Goal: Task Accomplishment & Management: Use online tool/utility

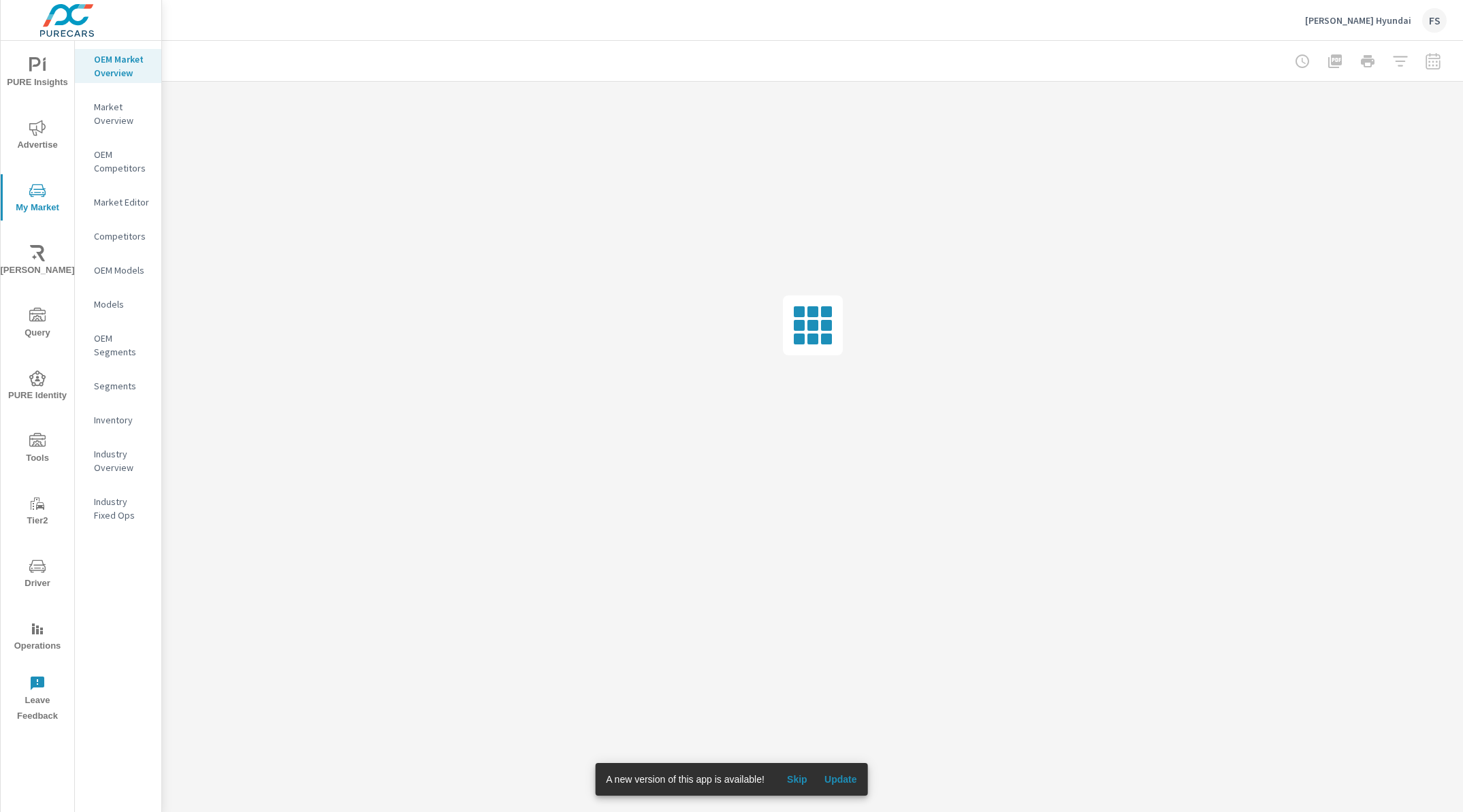
click at [851, 777] on span "Update" at bounding box center [841, 779] width 33 height 12
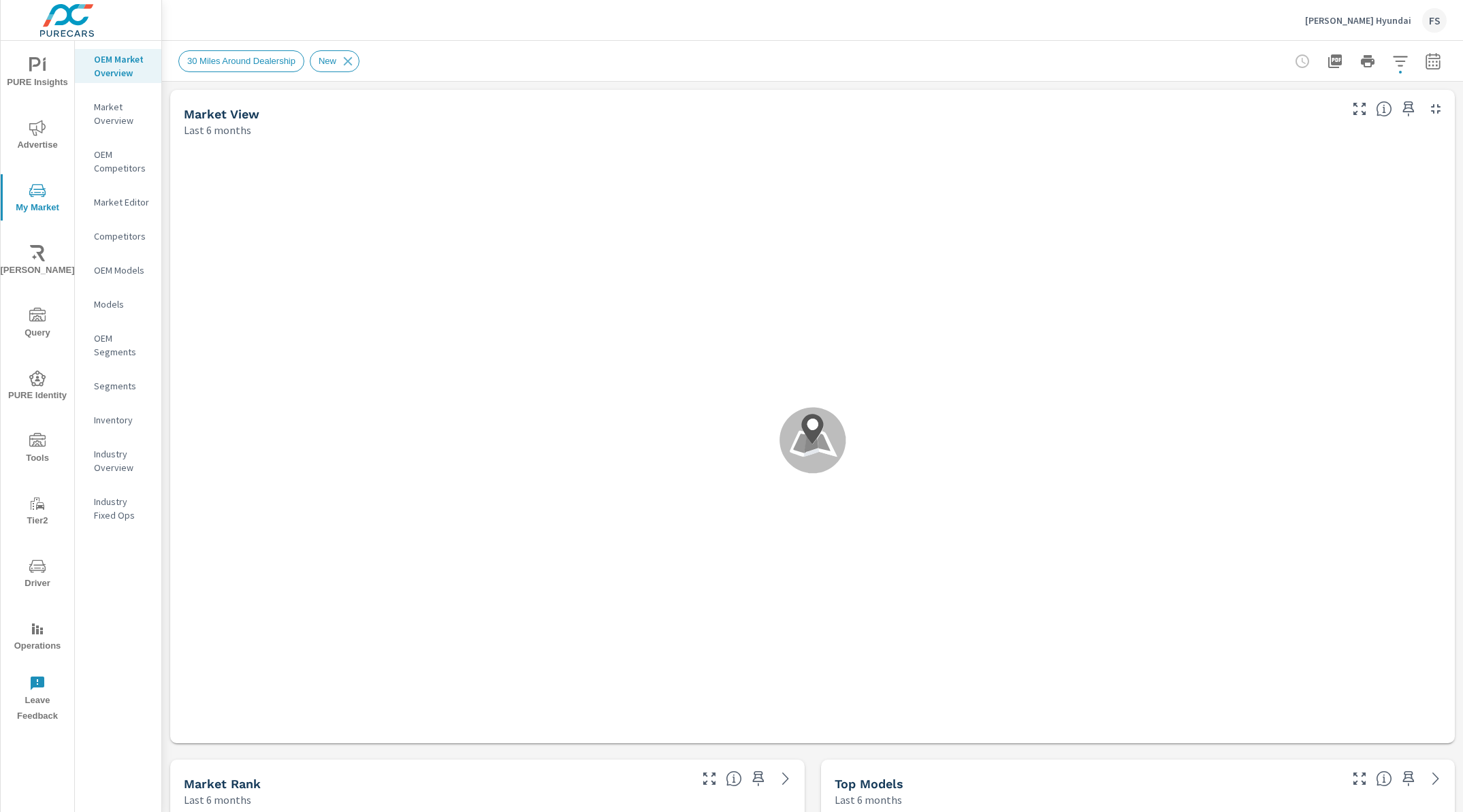
scroll to position [1, 0]
click at [41, 130] on icon "nav menu" at bounding box center [37, 127] width 17 height 16
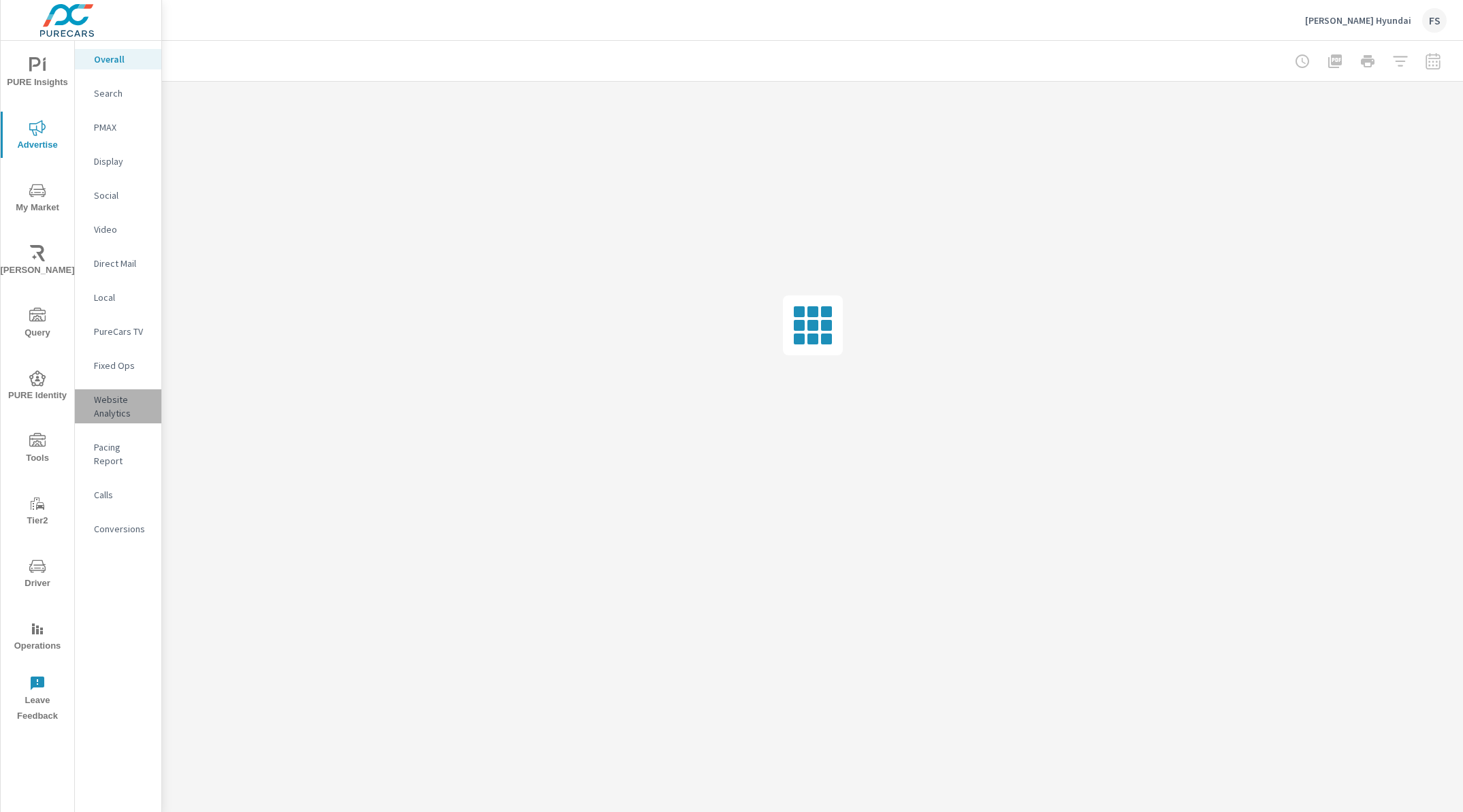
click at [107, 398] on p "Website Analytics" at bounding box center [122, 406] width 57 height 28
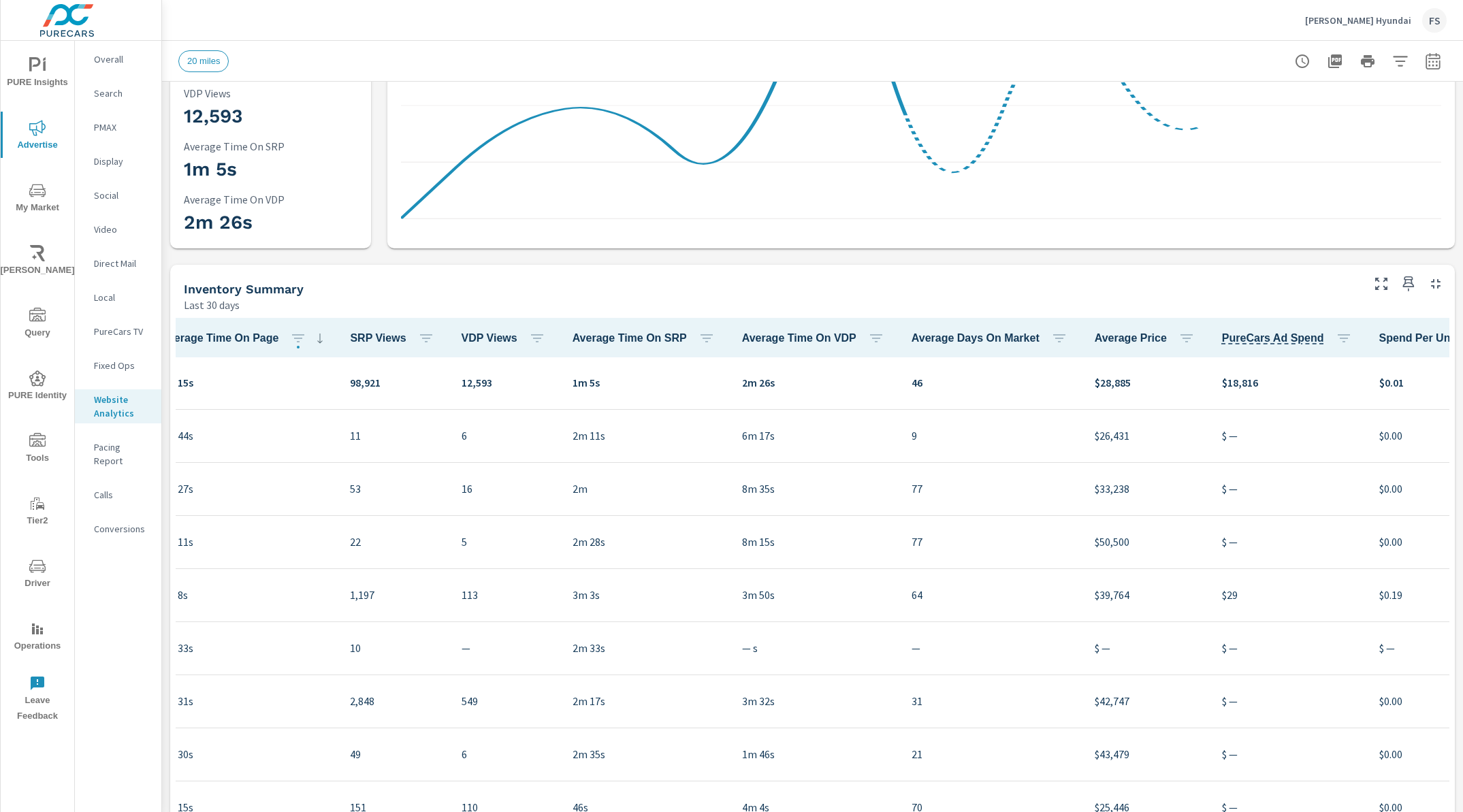
scroll to position [1, 387]
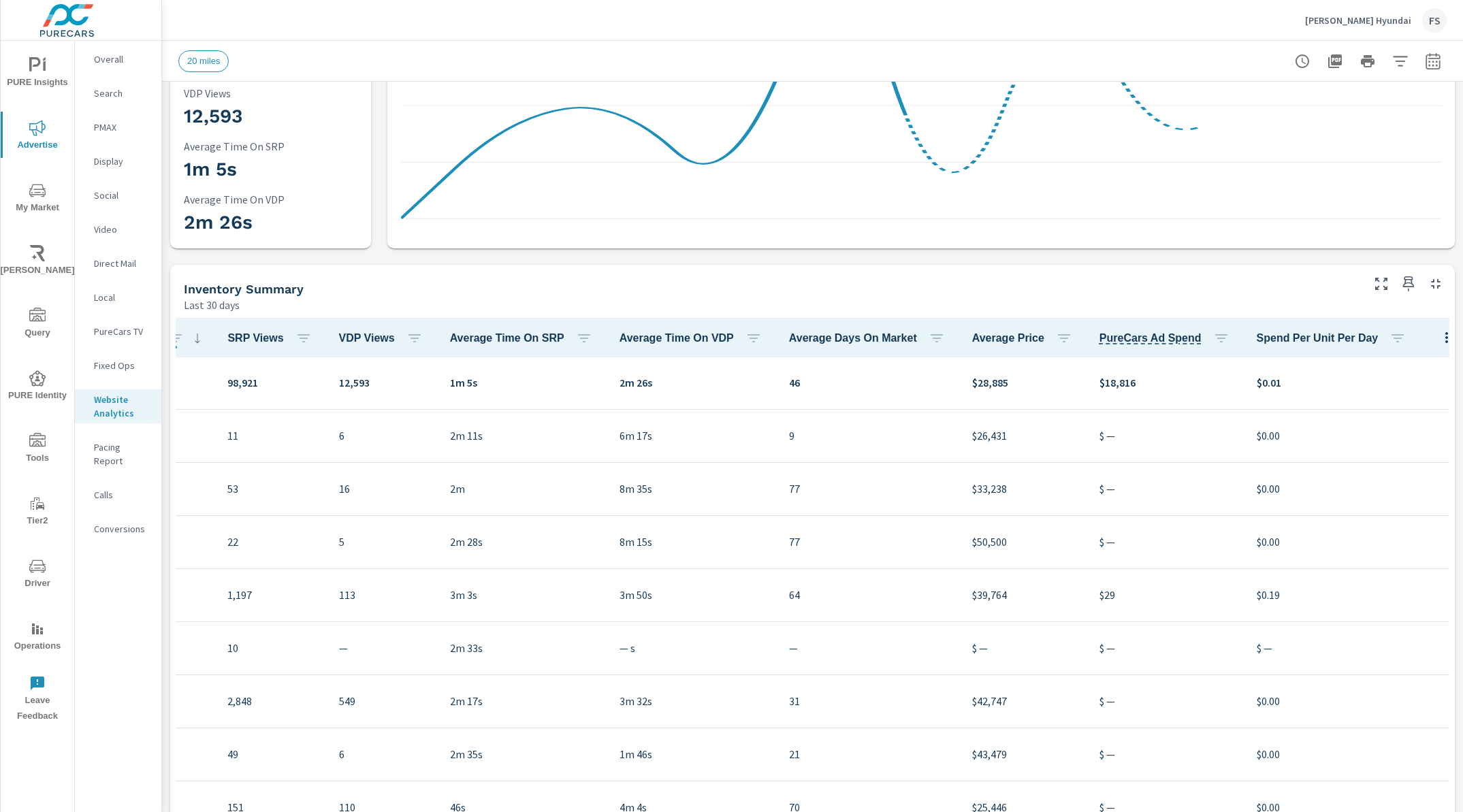
click at [1433, 328] on button "button" at bounding box center [1446, 337] width 28 height 28
click at [1380, 420] on div "Customize columns..." at bounding box center [1399, 430] width 107 height 25
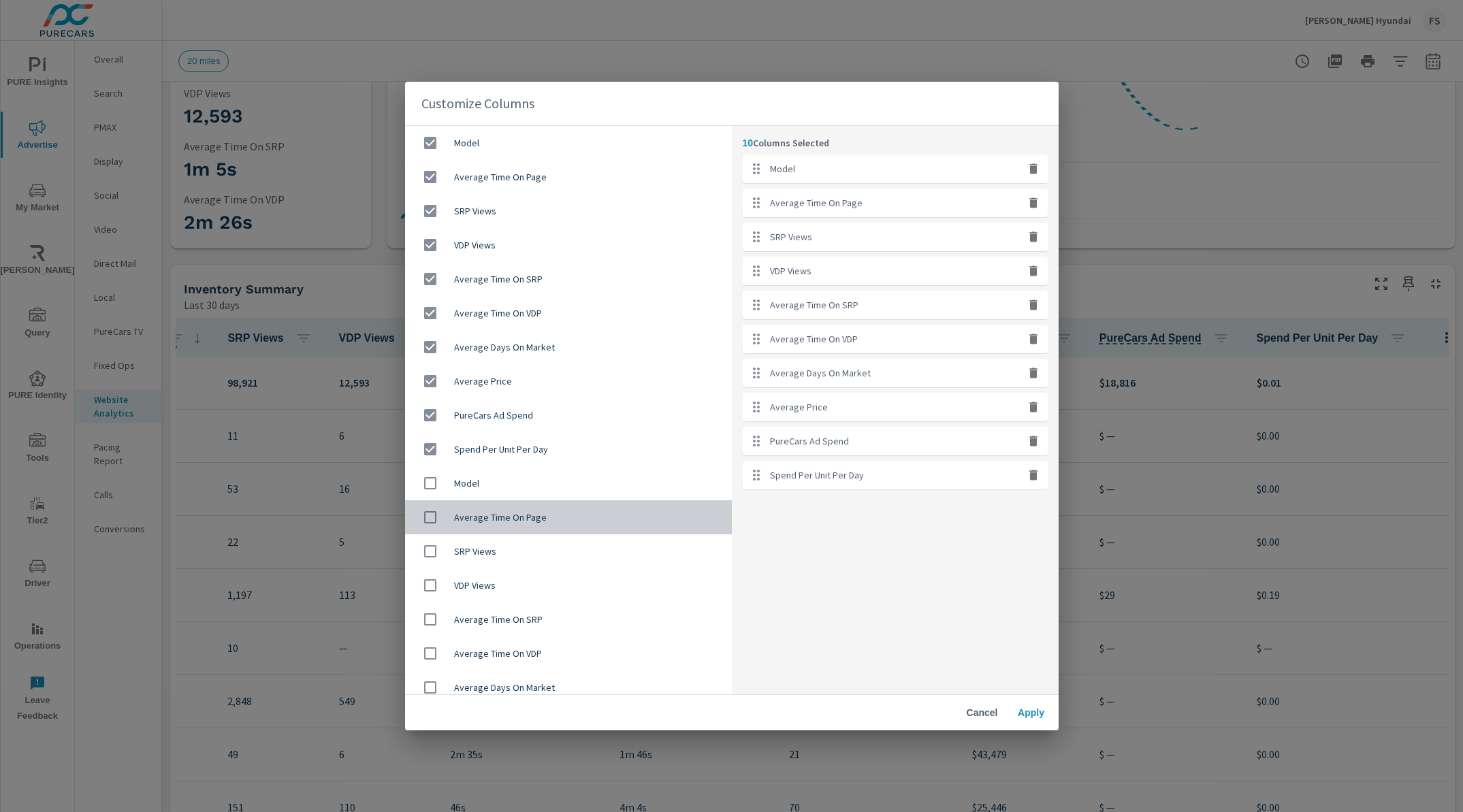
click at [432, 521] on input "checkbox" at bounding box center [430, 516] width 28 height 28
checkbox input "true"
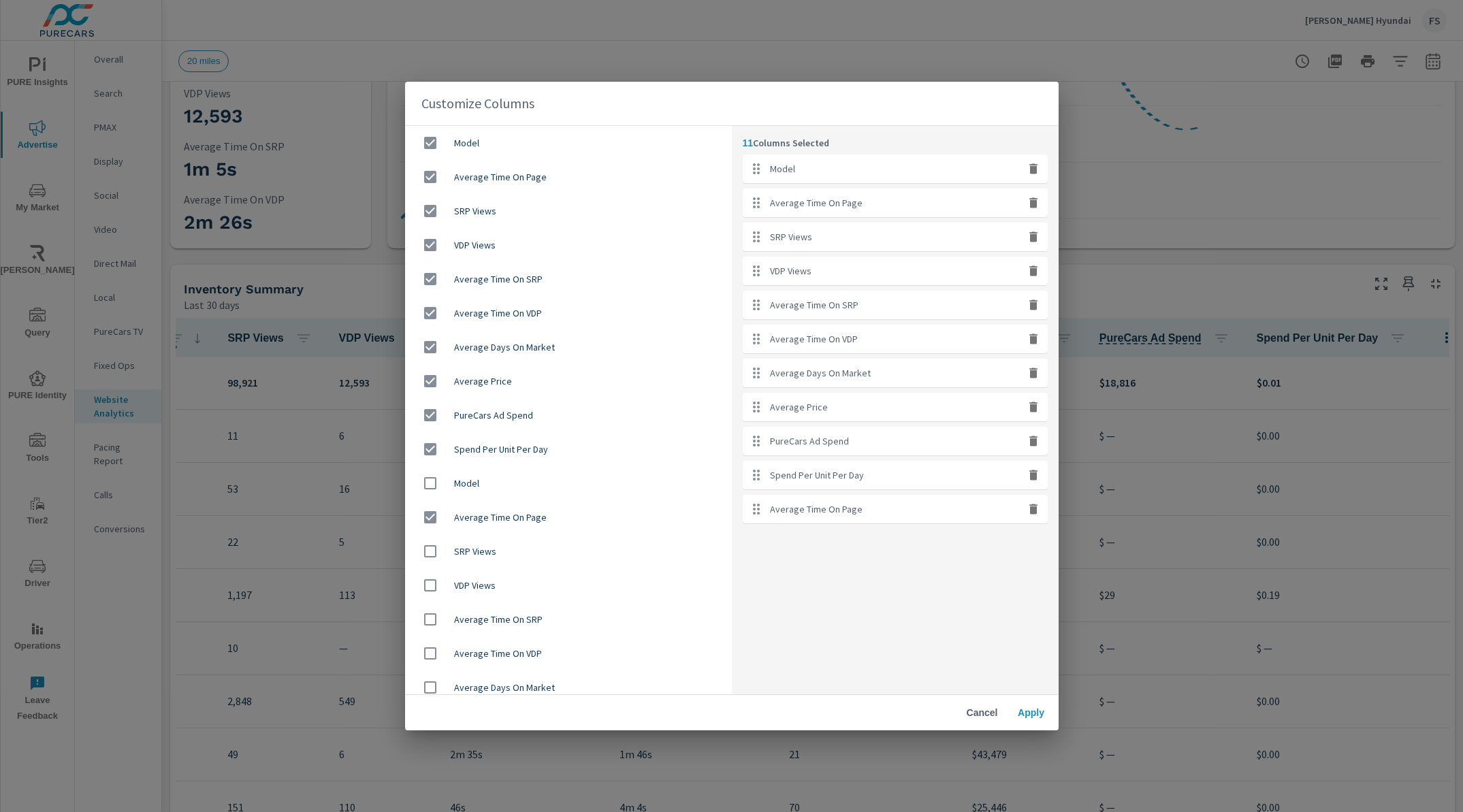
click at [432, 550] on input "checkbox" at bounding box center [430, 551] width 28 height 28
checkbox input "true"
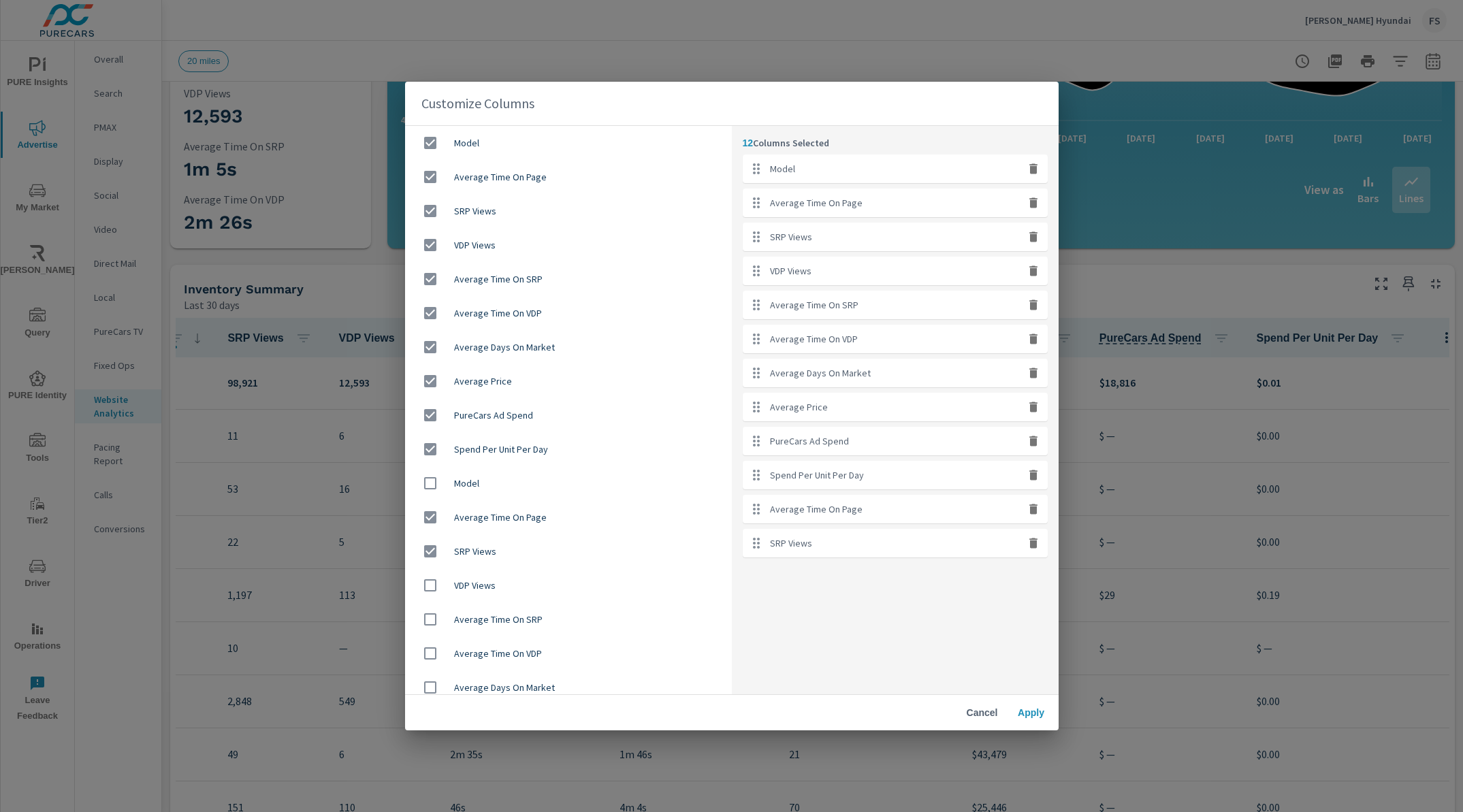
click at [430, 579] on input "checkbox" at bounding box center [430, 585] width 28 height 28
checkbox input "true"
click at [430, 613] on input "checkbox" at bounding box center [430, 619] width 28 height 28
checkbox input "true"
click at [431, 657] on input "checkbox" at bounding box center [430, 653] width 28 height 28
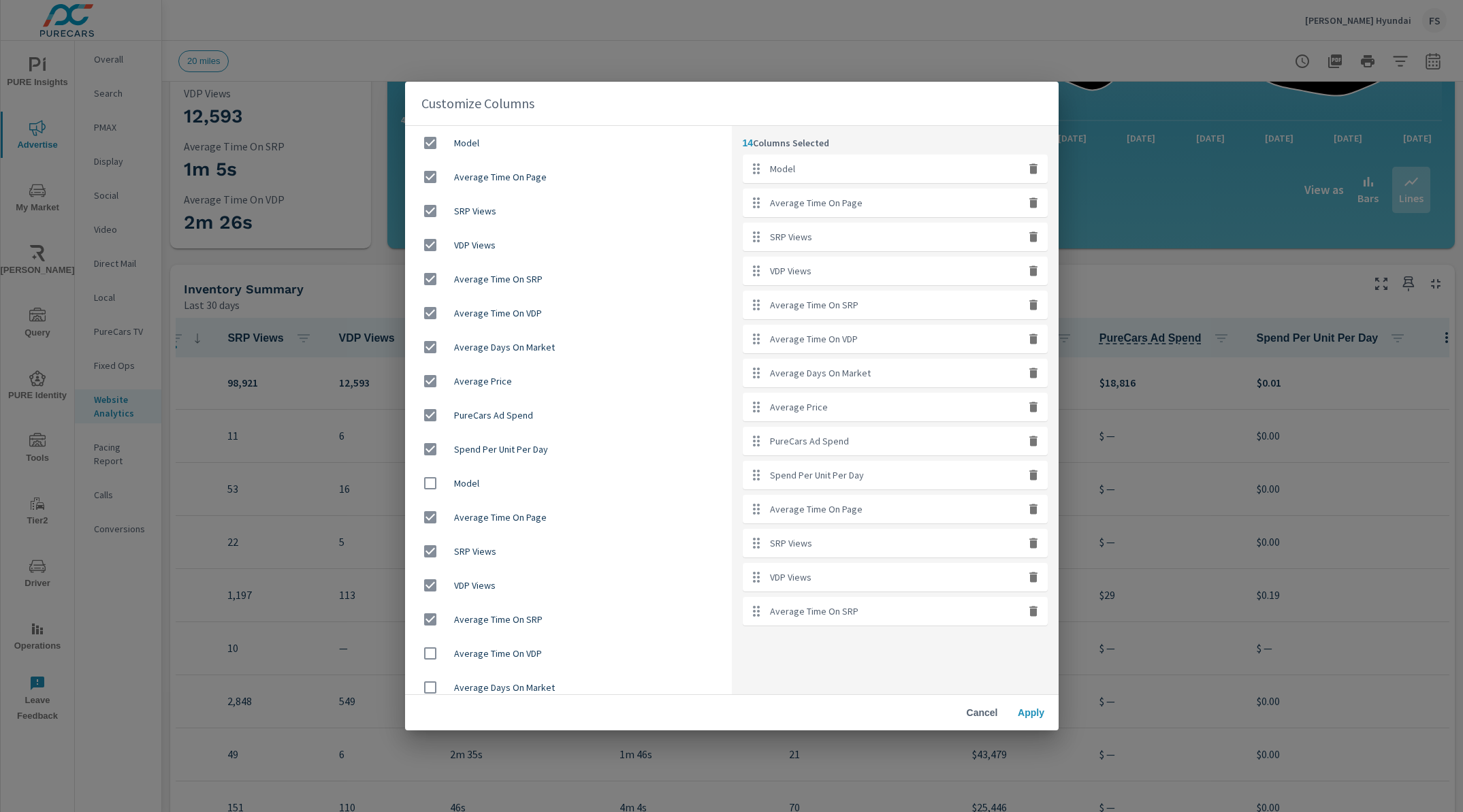
checkbox input "true"
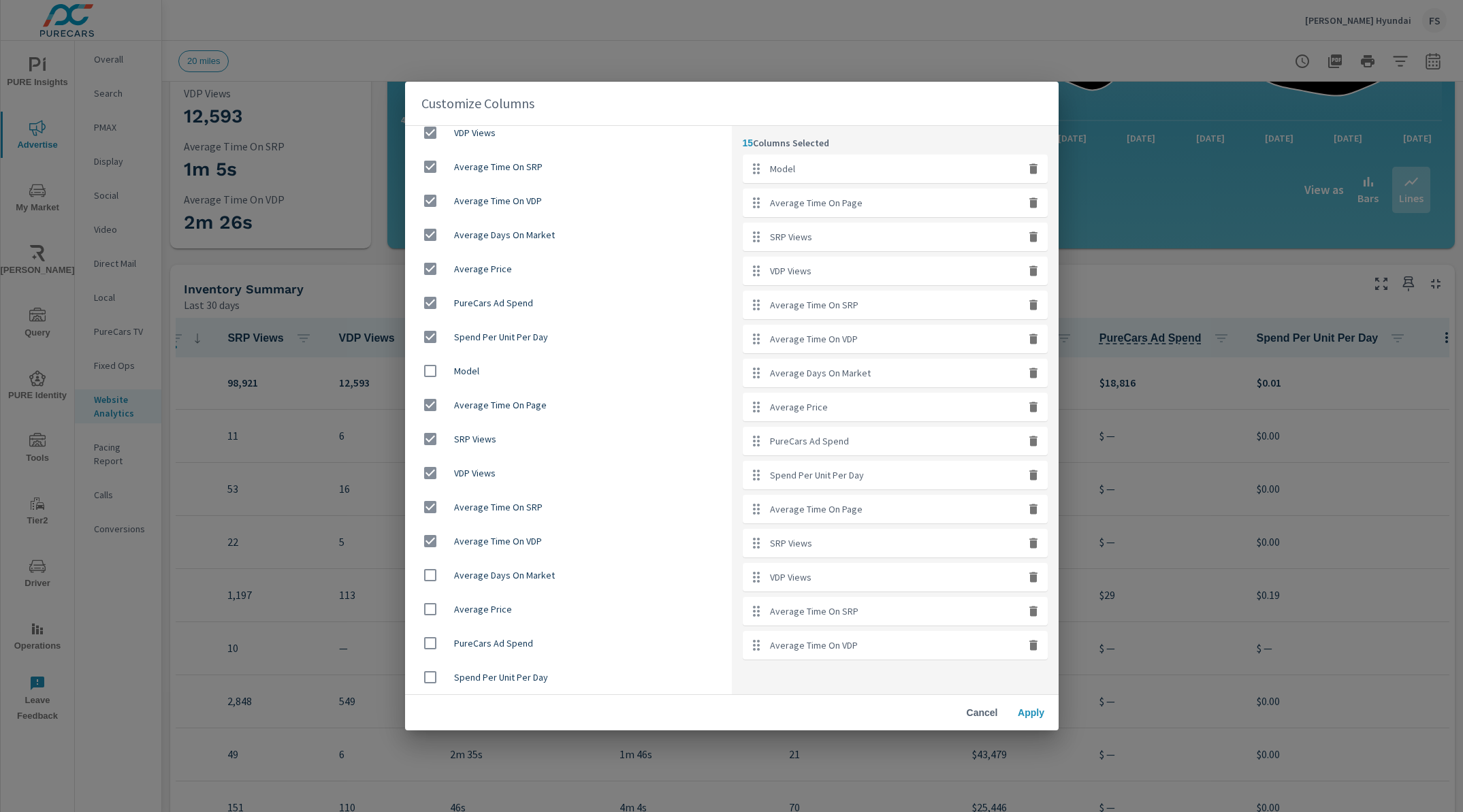
click at [431, 577] on input "checkbox" at bounding box center [430, 574] width 28 height 28
checkbox input "true"
click at [431, 606] on input "checkbox" at bounding box center [430, 608] width 28 height 28
checkbox input "false"
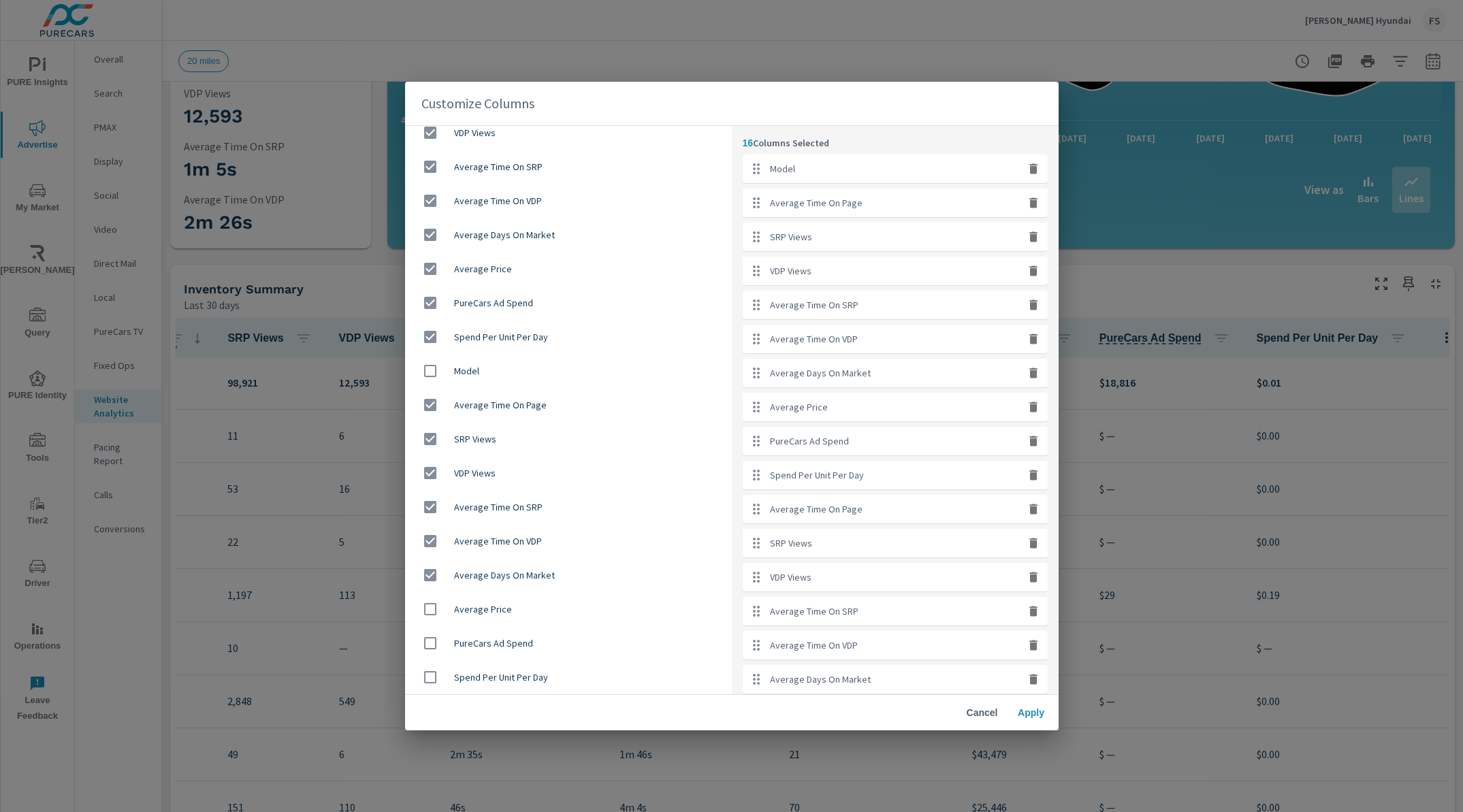
click at [432, 583] on input "checkbox" at bounding box center [430, 574] width 28 height 28
checkbox input "false"
click at [1035, 719] on button "Apply" at bounding box center [1031, 713] width 43 height 25
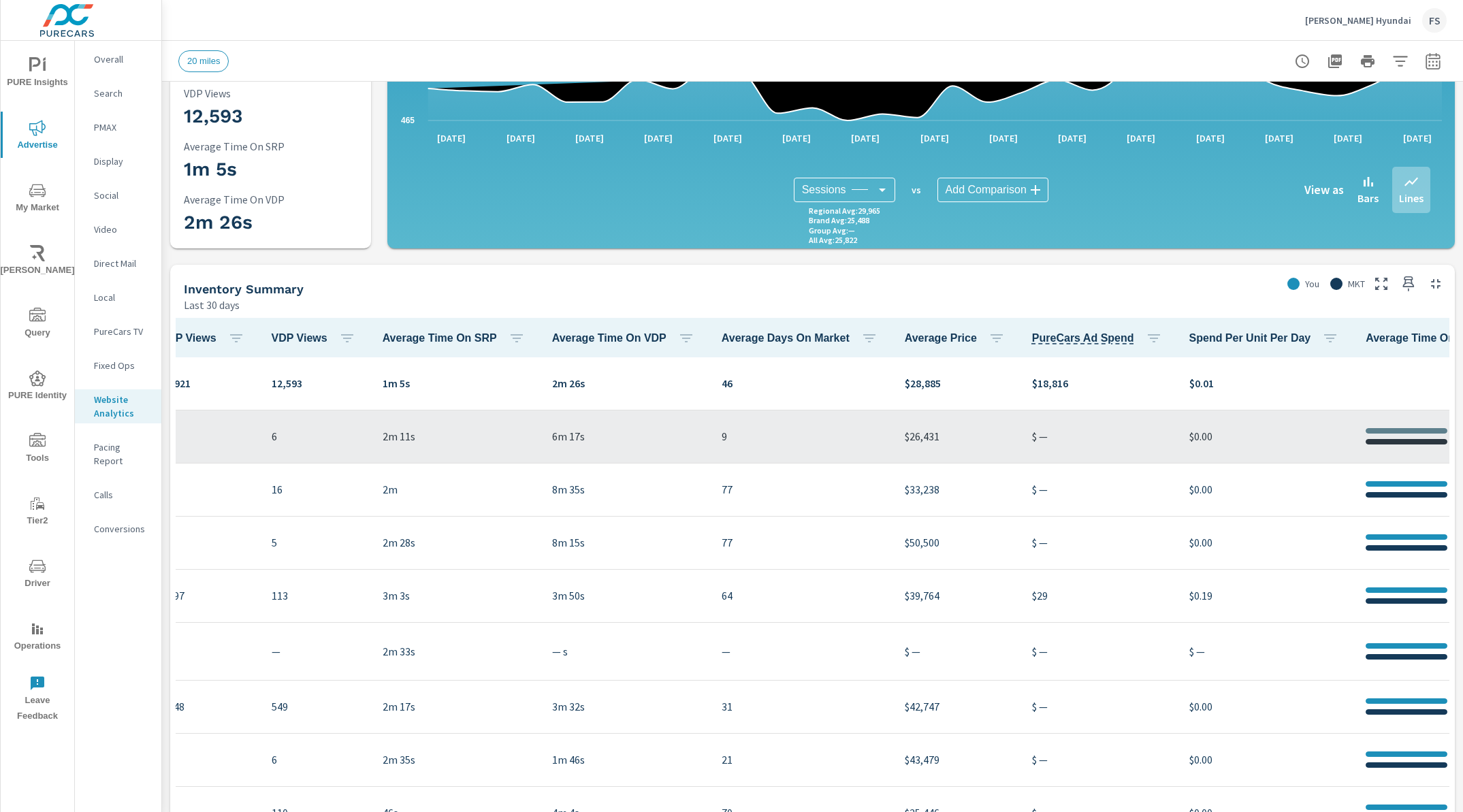
scroll to position [0, 538]
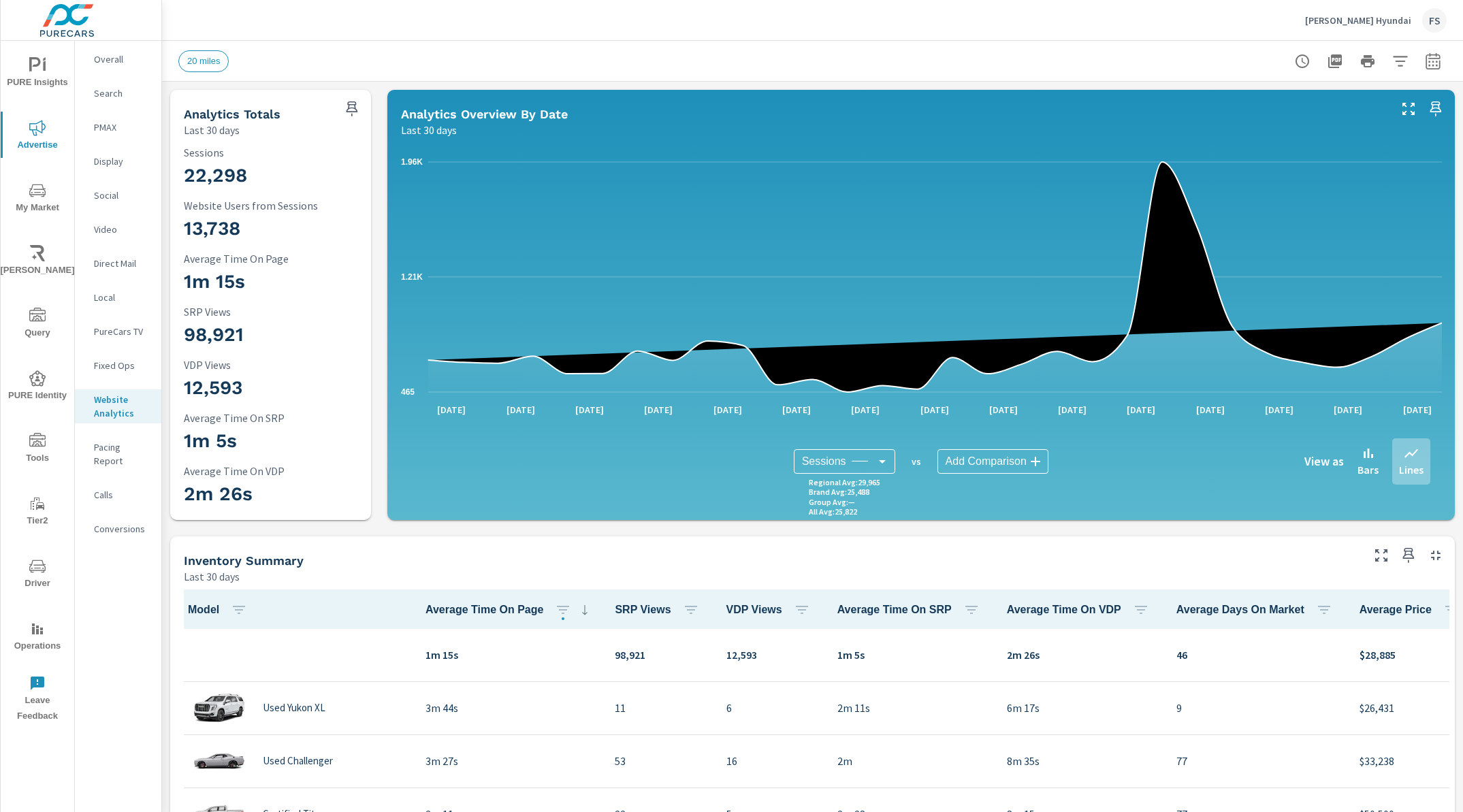
scroll to position [1, 0]
